Goal: Task Accomplishment & Management: Use online tool/utility

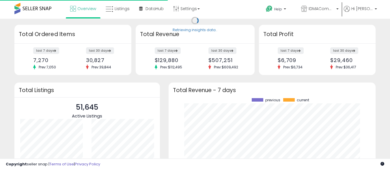
scroll to position [80, 196]
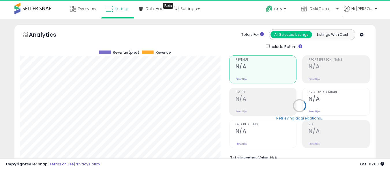
scroll to position [177, 0]
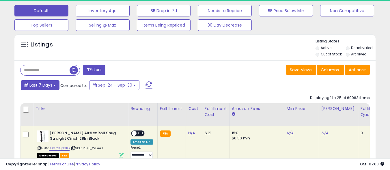
click at [40, 85] on span "Last 7 Days" at bounding box center [40, 85] width 23 height 6
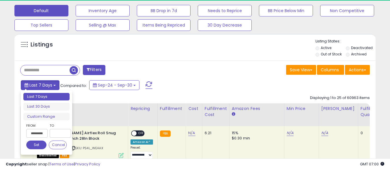
type input "**********"
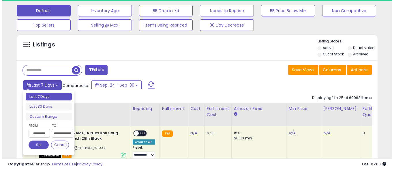
scroll to position [0, 17]
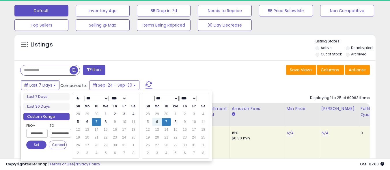
click at [36, 145] on button "Set" at bounding box center [36, 144] width 20 height 9
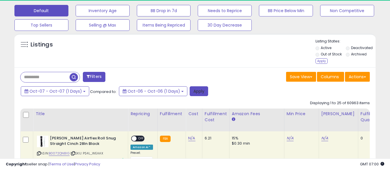
click at [193, 91] on button "Apply" at bounding box center [199, 91] width 18 height 10
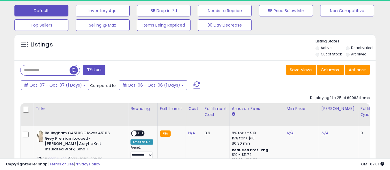
scroll to position [118, 209]
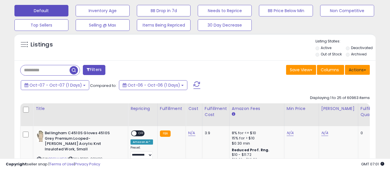
click at [357, 70] on button "Actions" at bounding box center [357, 70] width 25 height 10
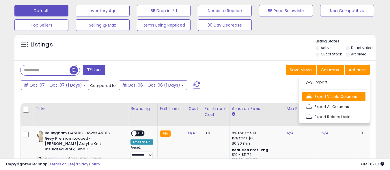
click at [333, 96] on link "Export Visible Columns" at bounding box center [333, 96] width 63 height 9
